Goal: Task Accomplishment & Management: Manage account settings

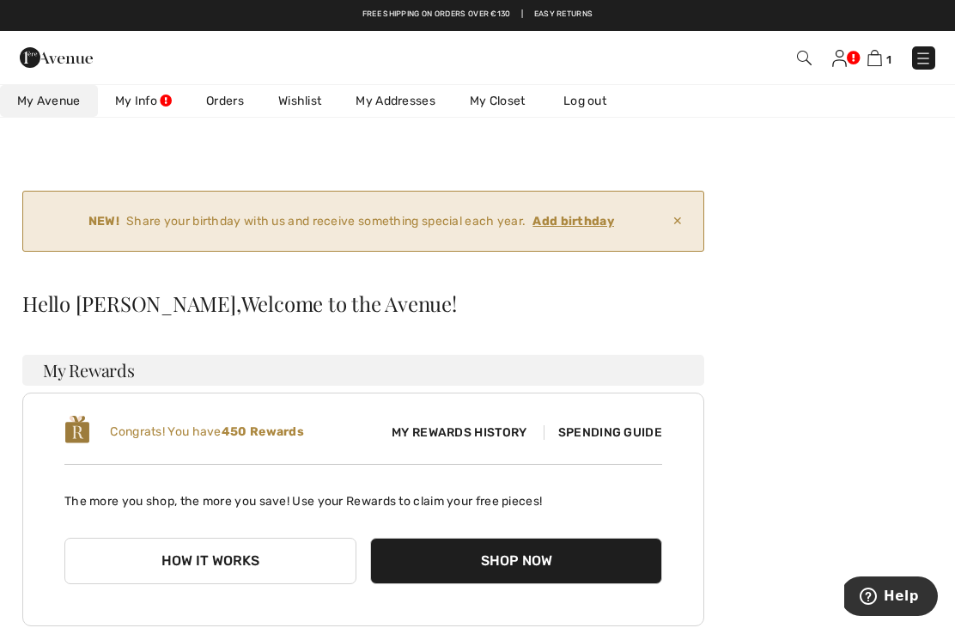
click at [606, 228] on strong "Add birthday" at bounding box center [573, 221] width 82 height 18
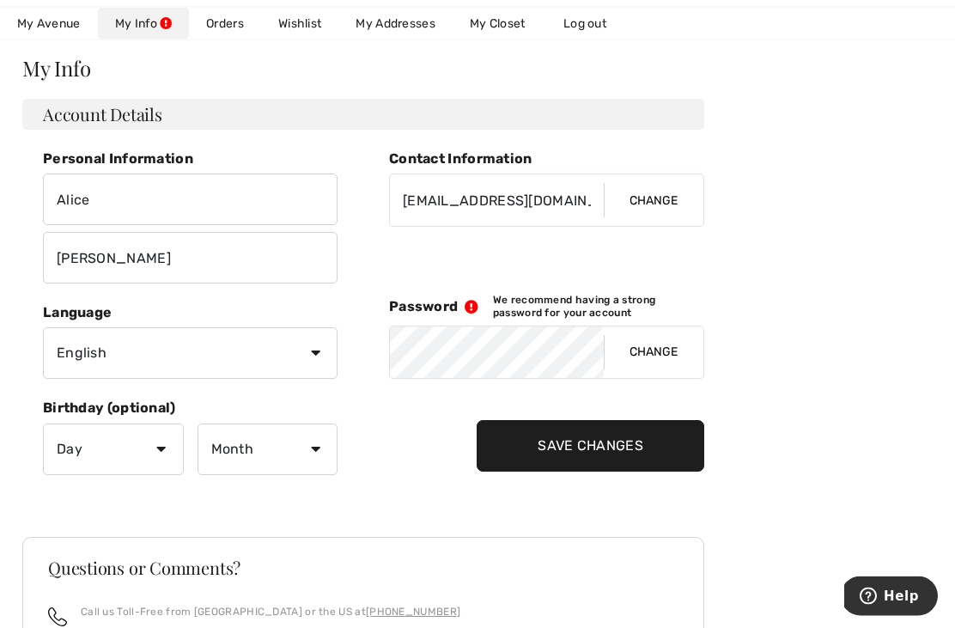
scroll to position [235, 0]
click at [91, 470] on select "Day 1 2 3 4 5 6 7 8 9 10 11 12 13 14 15 16 17 18 19 20 21 22 23 24 25 26 27 28 …" at bounding box center [113, 449] width 141 height 52
select select "1"
click at [267, 459] on select "Month January February March April May June July August September October Novem…" at bounding box center [268, 449] width 141 height 52
select select "9"
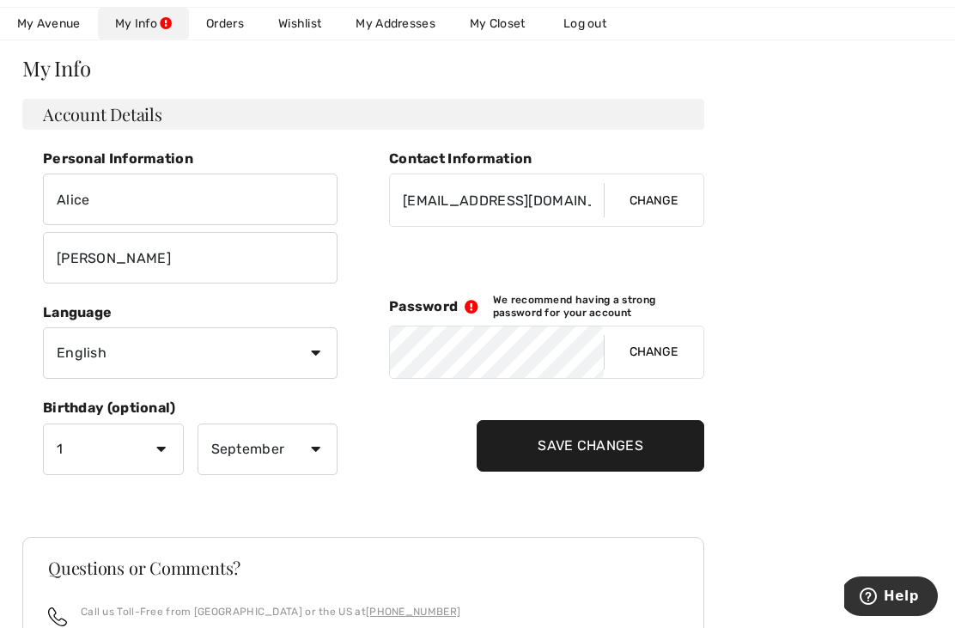
click at [566, 453] on input "Save Changes" at bounding box center [591, 446] width 228 height 52
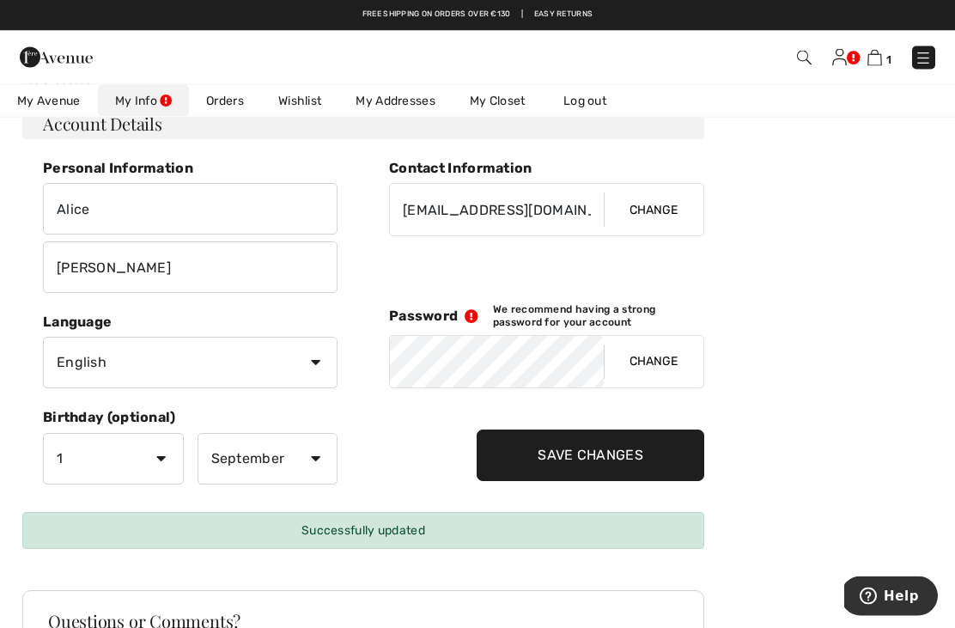
scroll to position [0, 0]
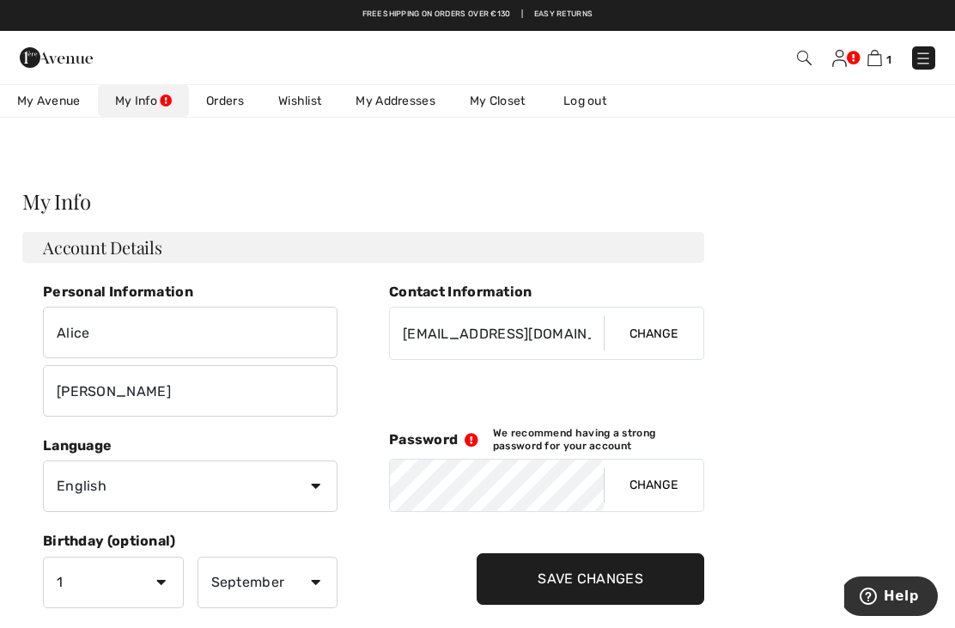
click at [888, 55] on span "1" at bounding box center [888, 59] width 5 height 13
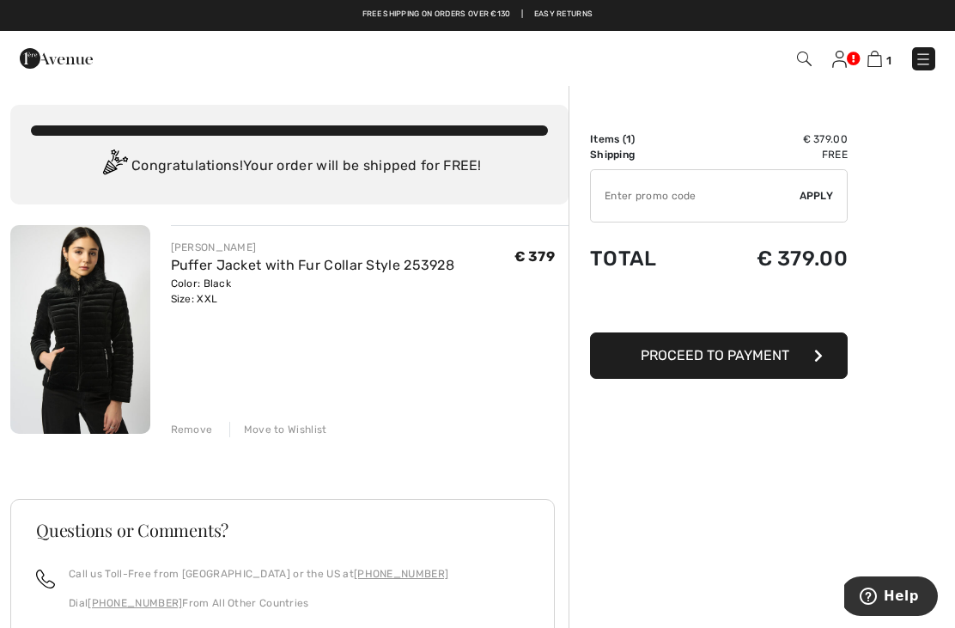
click at [84, 374] on img at bounding box center [80, 329] width 140 height 209
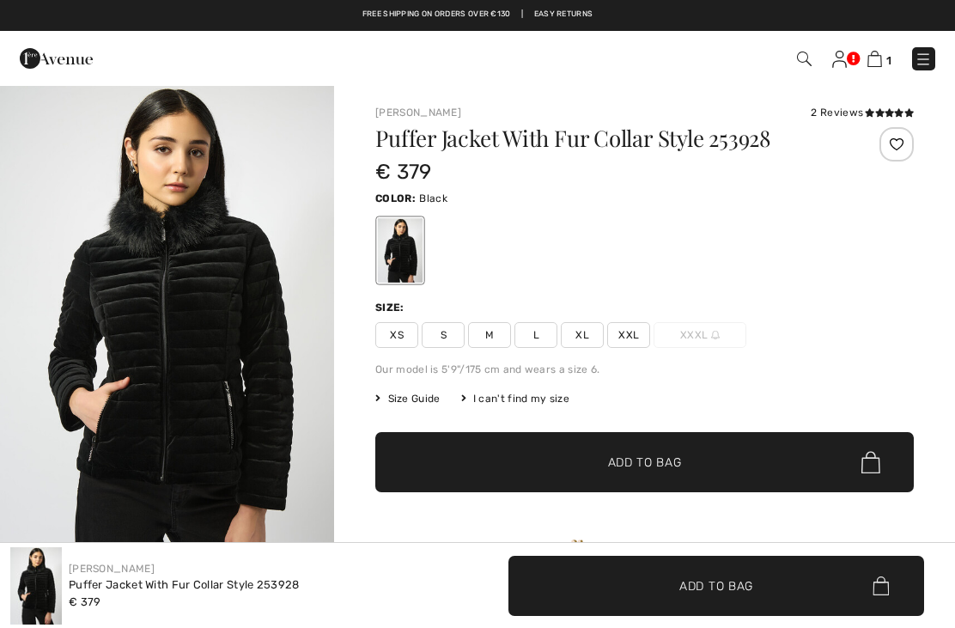
checkbox input "true"
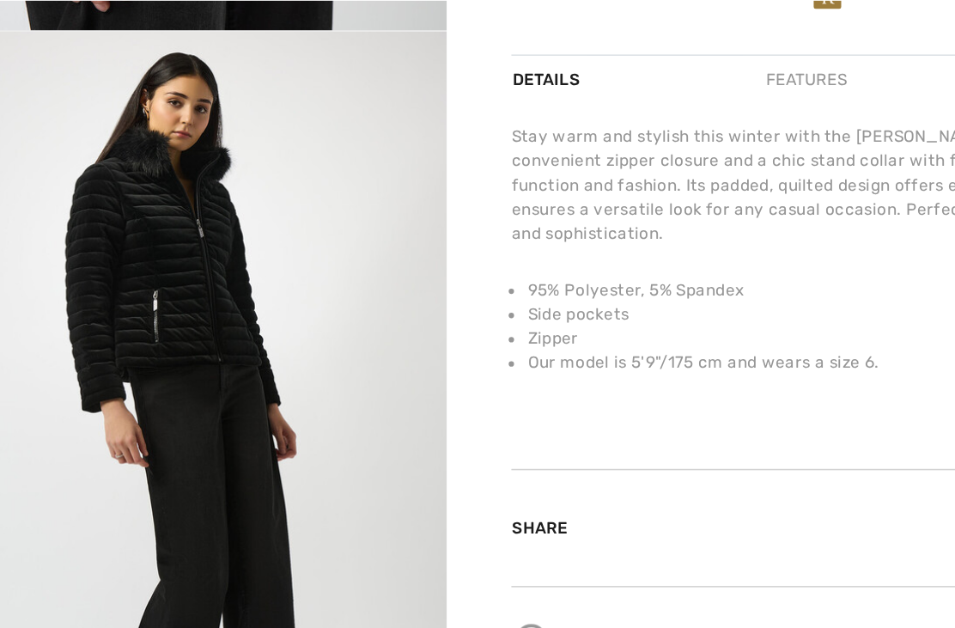
scroll to position [1517, 0]
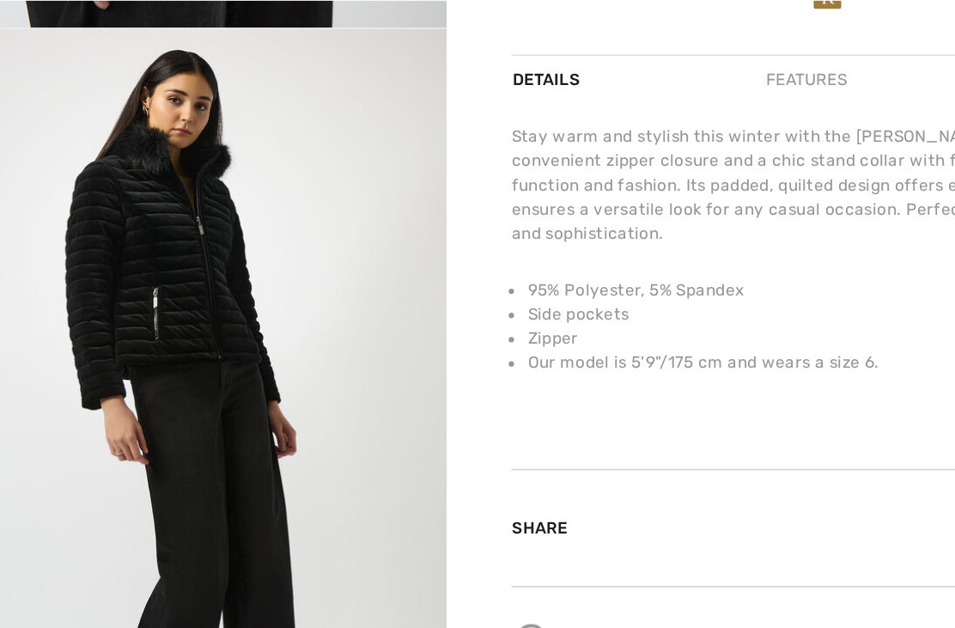
click at [143, 315] on img "4 / 6" at bounding box center [167, 354] width 334 height 501
